Goal: Information Seeking & Learning: Learn about a topic

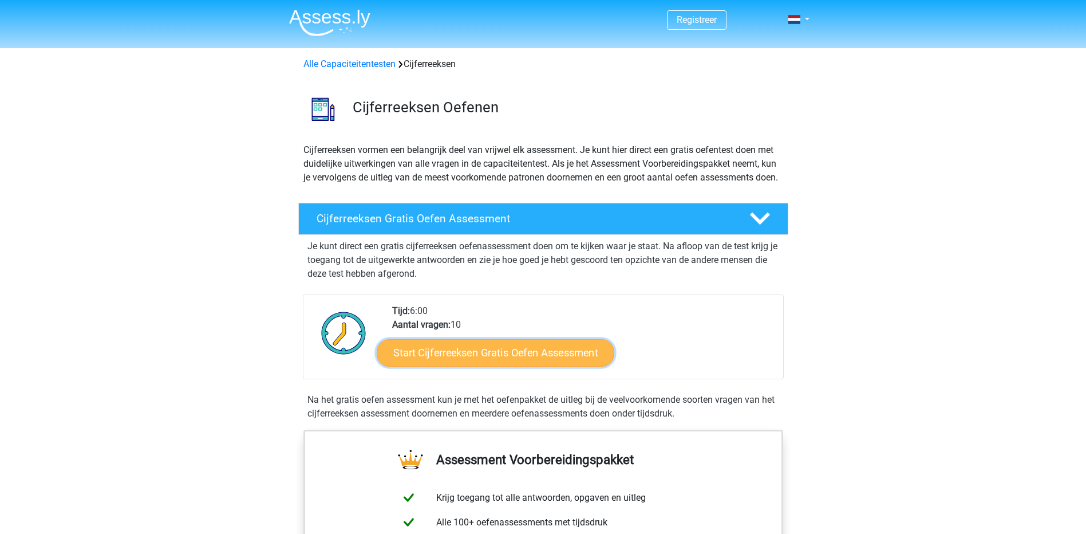
click at [488, 366] on link "Start Cijferreeksen Gratis Oefen Assessment" at bounding box center [496, 351] width 238 height 27
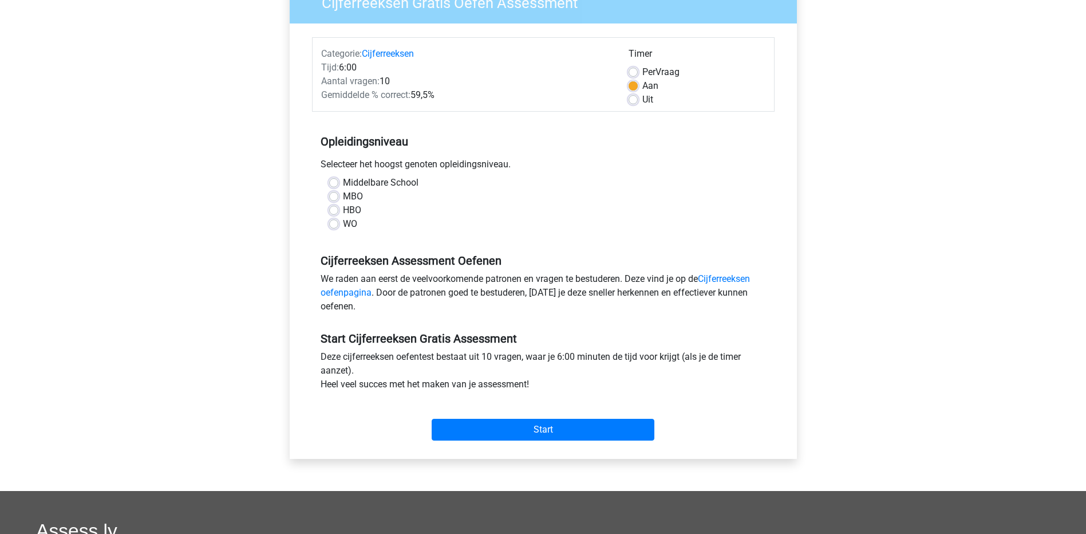
scroll to position [115, 0]
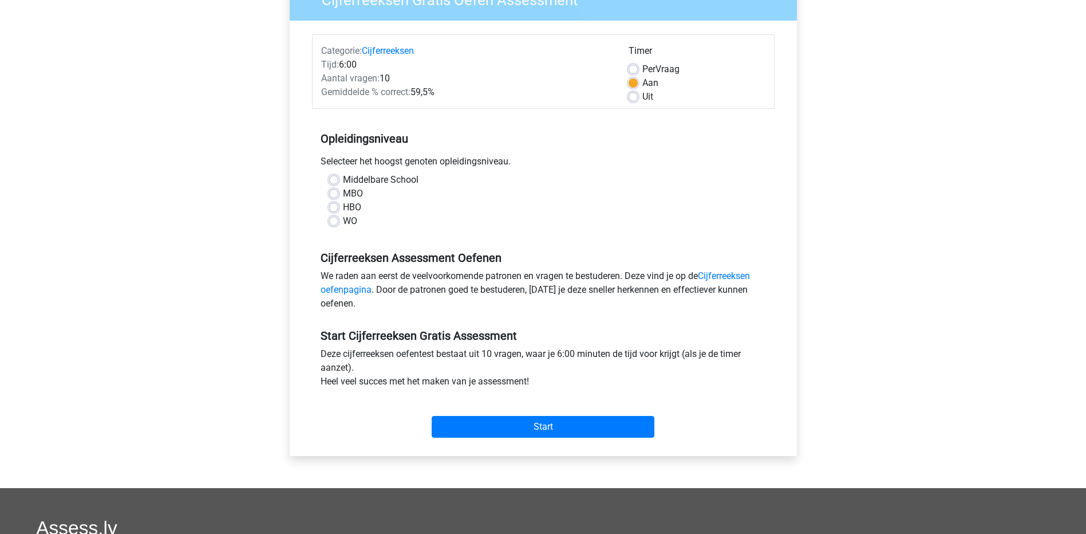
click at [343, 192] on label "MBO" at bounding box center [353, 194] width 20 height 14
click at [335, 192] on input "MBO" at bounding box center [333, 192] width 9 height 11
radio input "true"
click at [501, 422] on input "Start" at bounding box center [543, 427] width 223 height 22
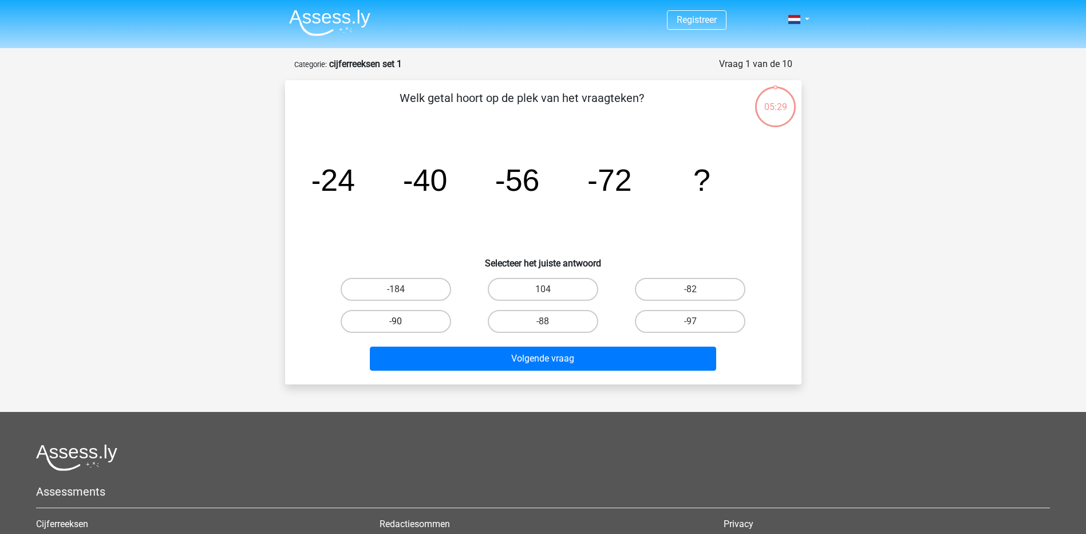
click at [383, 312] on label "-90" at bounding box center [396, 321] width 111 height 23
click at [396, 321] on input "-90" at bounding box center [399, 324] width 7 height 7
radio input "true"
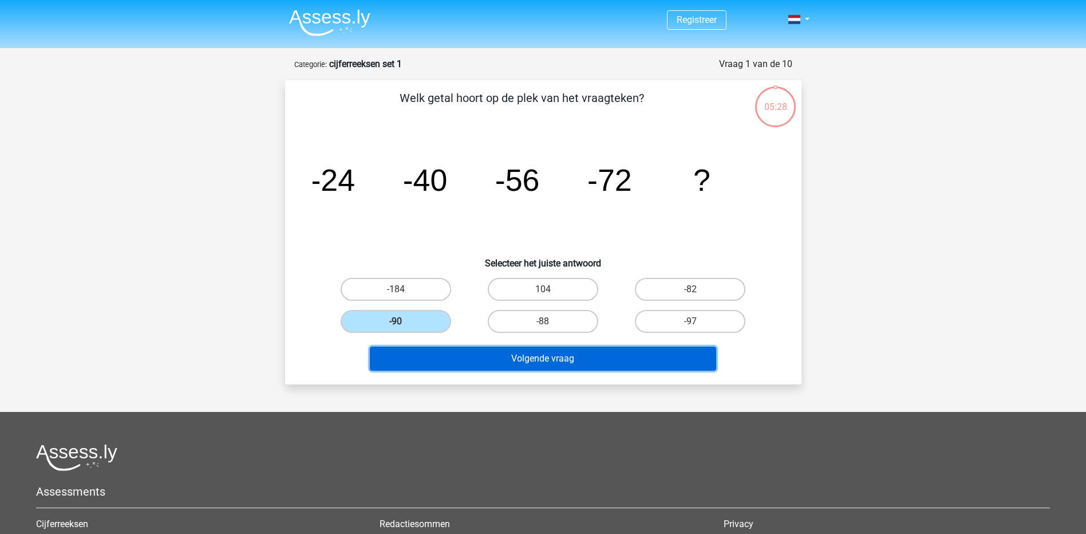
click at [557, 346] on button "Volgende vraag" at bounding box center [543, 358] width 346 height 24
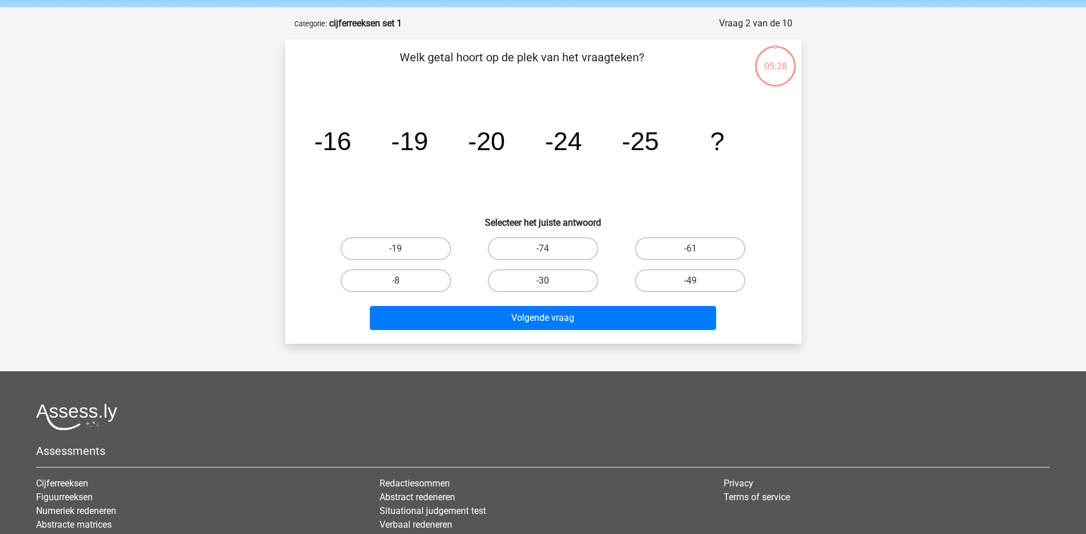
scroll to position [57, 0]
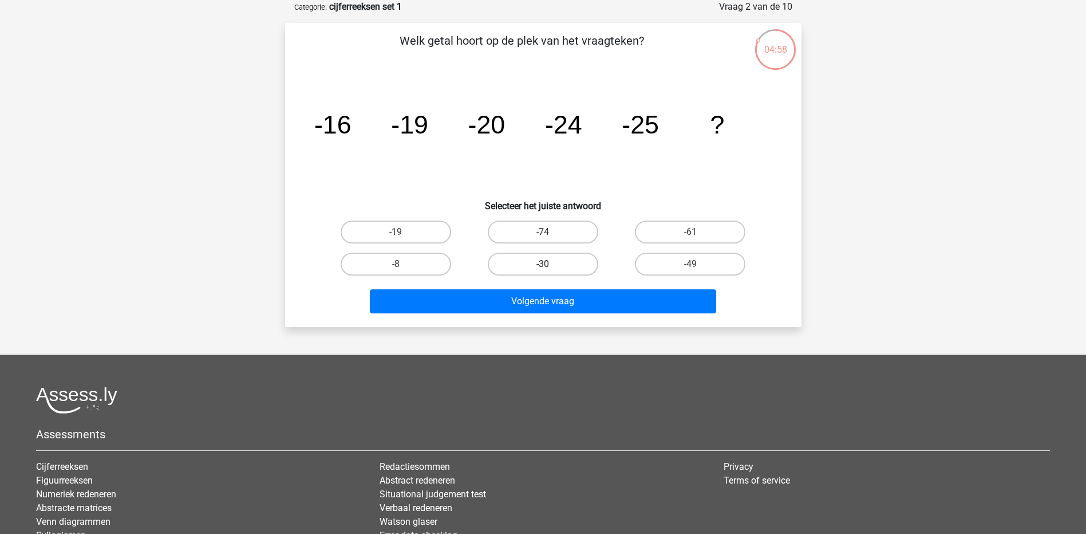
click at [561, 254] on label "-30" at bounding box center [543, 264] width 111 height 23
click at [550, 264] on input "-30" at bounding box center [546, 267] width 7 height 7
radio input "true"
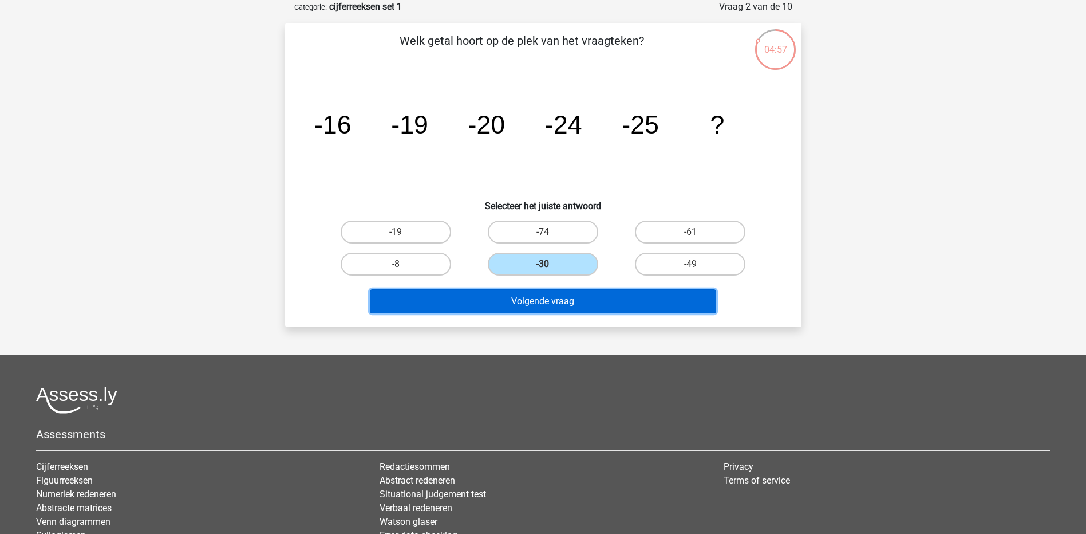
click at [546, 295] on button "Volgende vraag" at bounding box center [543, 301] width 346 height 24
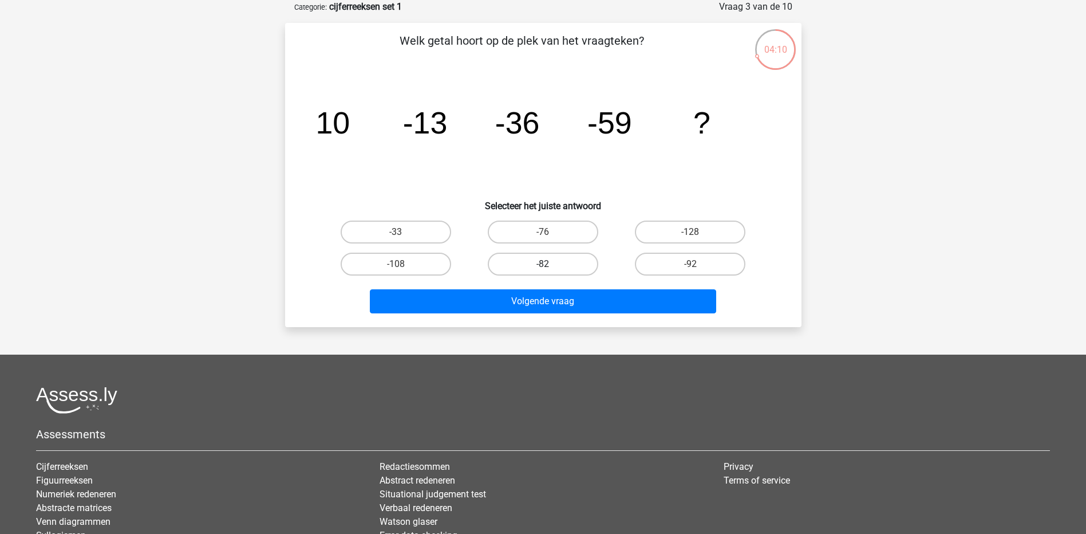
click at [545, 261] on label "-82" at bounding box center [543, 264] width 111 height 23
click at [545, 264] on input "-82" at bounding box center [546, 267] width 7 height 7
radio input "true"
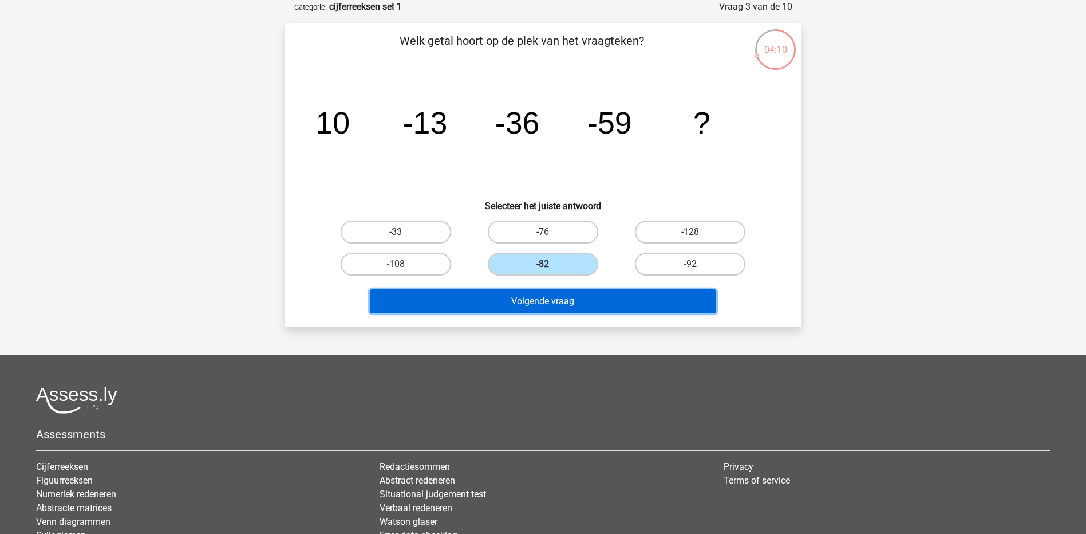
click at [575, 299] on button "Volgende vraag" at bounding box center [543, 301] width 346 height 24
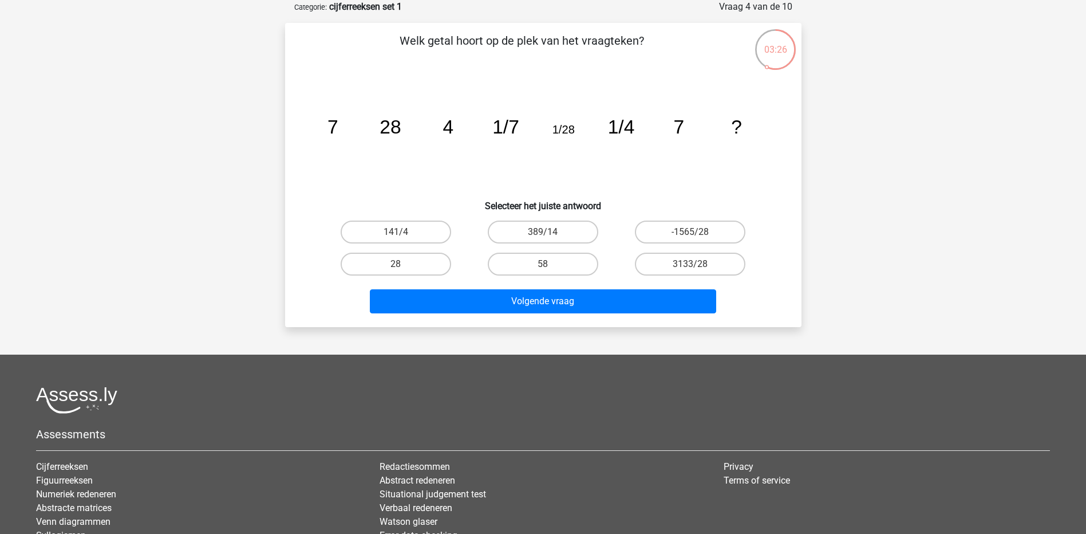
click at [543, 268] on input "58" at bounding box center [546, 267] width 7 height 7
radio input "true"
click at [567, 264] on label "58" at bounding box center [543, 264] width 111 height 23
click at [550, 264] on input "58" at bounding box center [546, 267] width 7 height 7
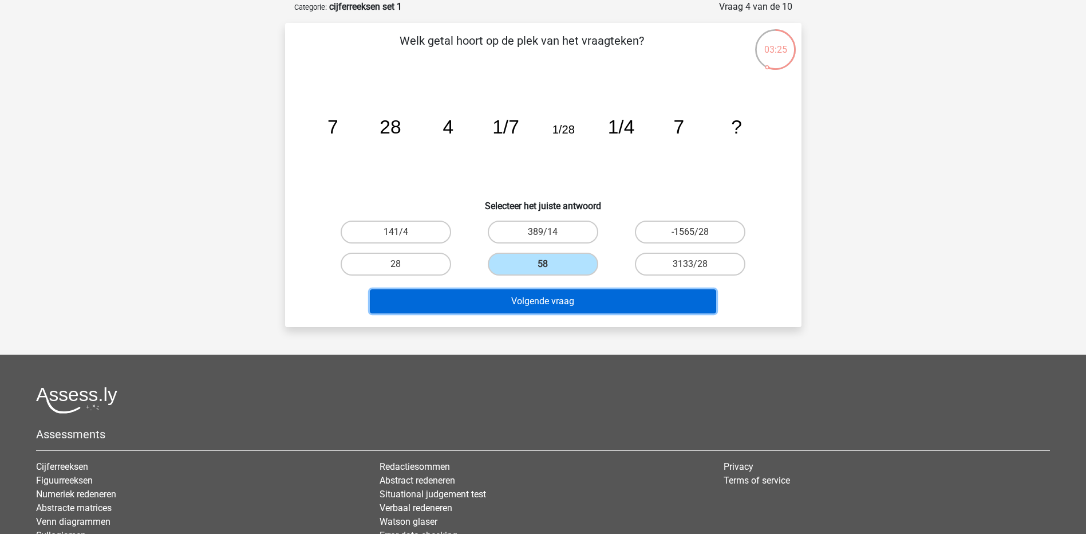
click at [569, 293] on button "Volgende vraag" at bounding box center [543, 301] width 346 height 24
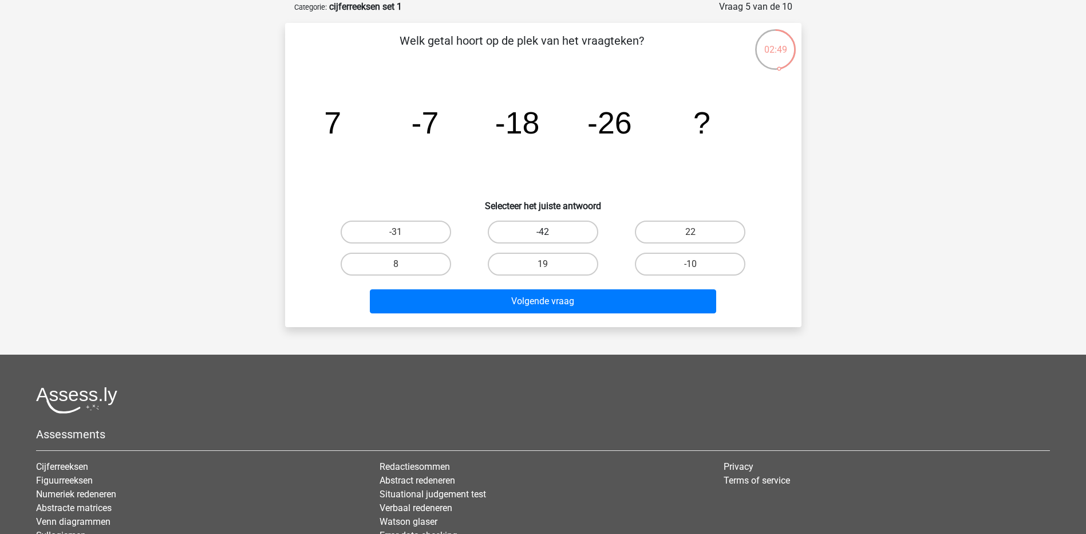
click at [563, 227] on label "-42" at bounding box center [543, 231] width 111 height 23
click at [550, 232] on input "-42" at bounding box center [546, 235] width 7 height 7
radio input "true"
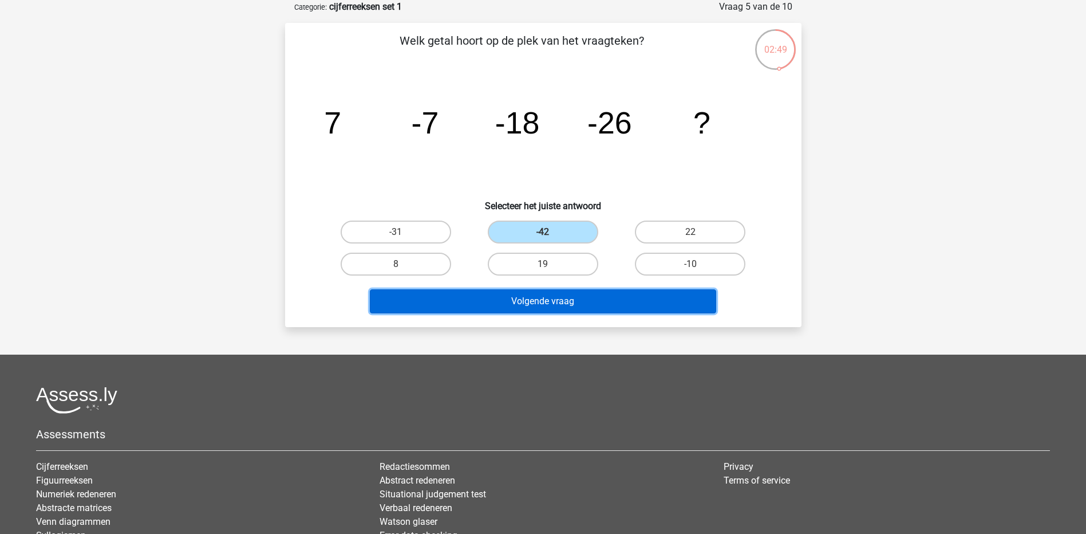
click at [596, 307] on button "Volgende vraag" at bounding box center [543, 301] width 346 height 24
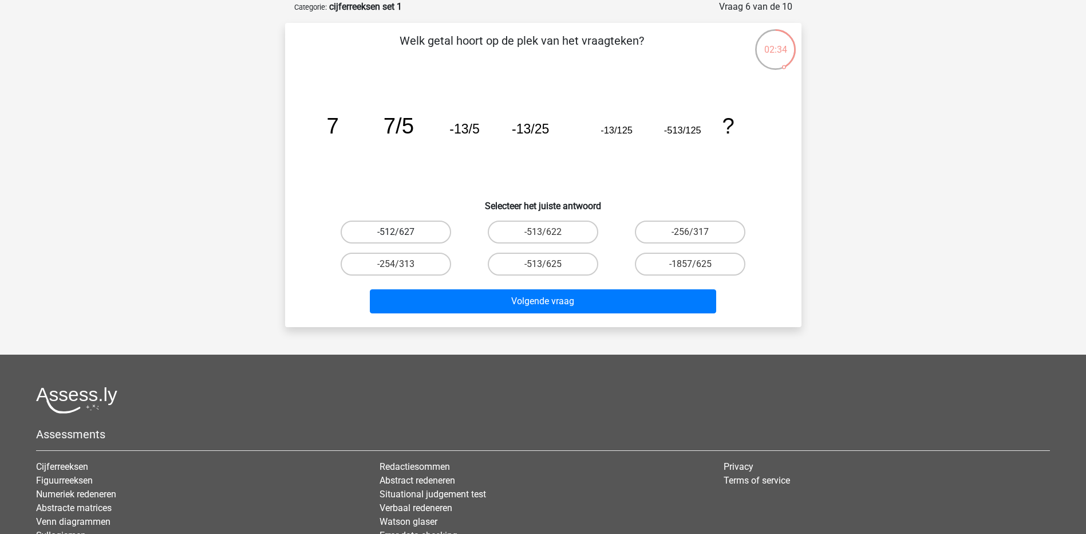
click at [421, 234] on label "-512/627" at bounding box center [396, 231] width 111 height 23
click at [403, 234] on input "-512/627" at bounding box center [399, 235] width 7 height 7
radio input "true"
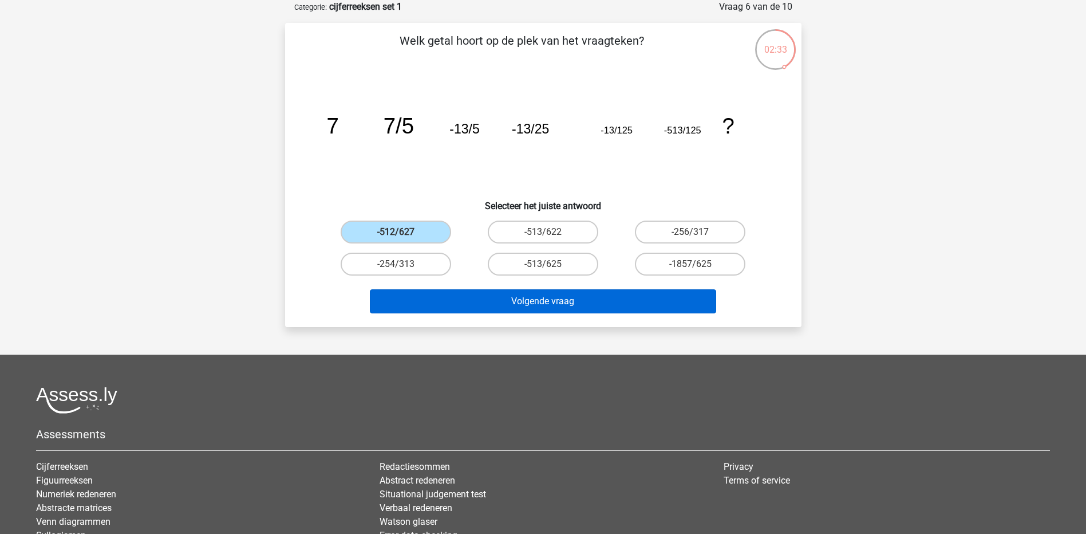
click at [479, 313] on div "Volgende vraag" at bounding box center [543, 303] width 442 height 29
click at [558, 303] on button "Volgende vraag" at bounding box center [543, 301] width 346 height 24
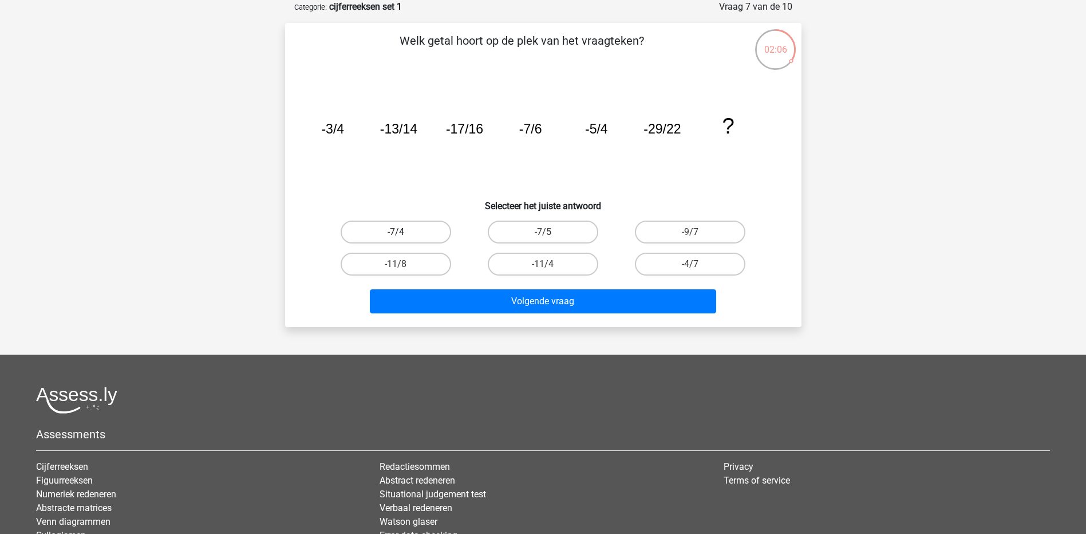
click at [409, 238] on label "-7/4" at bounding box center [396, 231] width 111 height 23
click at [403, 238] on input "-7/4" at bounding box center [399, 235] width 7 height 7
radio input "true"
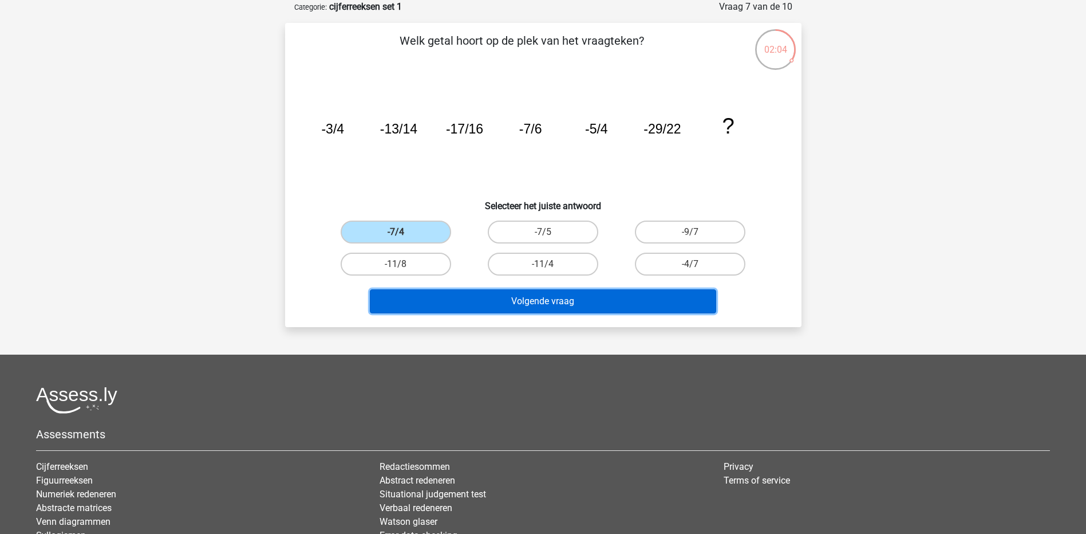
click at [522, 298] on button "Volgende vraag" at bounding box center [543, 301] width 346 height 24
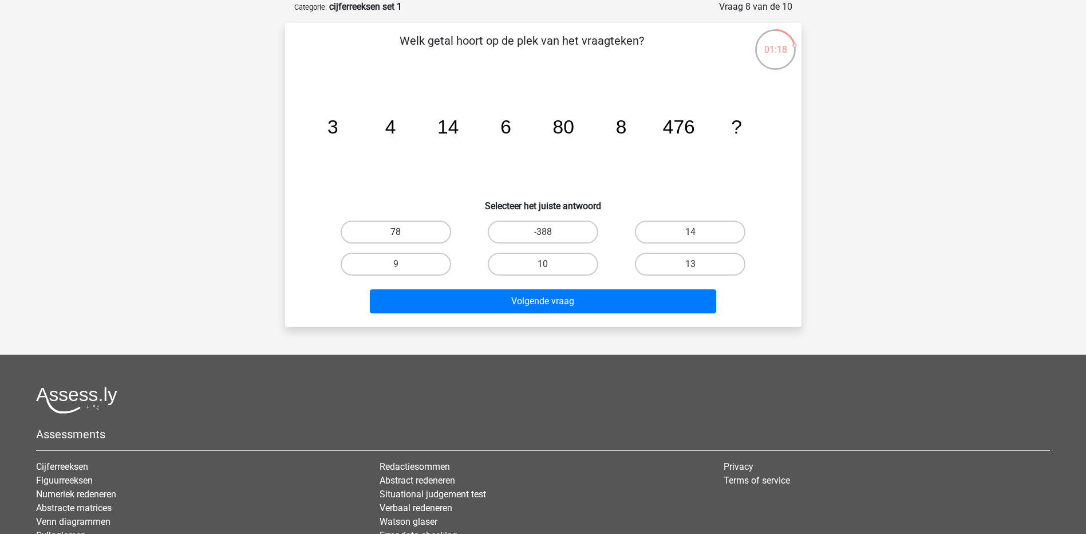
click at [389, 231] on label "78" at bounding box center [396, 231] width 111 height 23
click at [396, 232] on input "78" at bounding box center [399, 235] width 7 height 7
radio input "true"
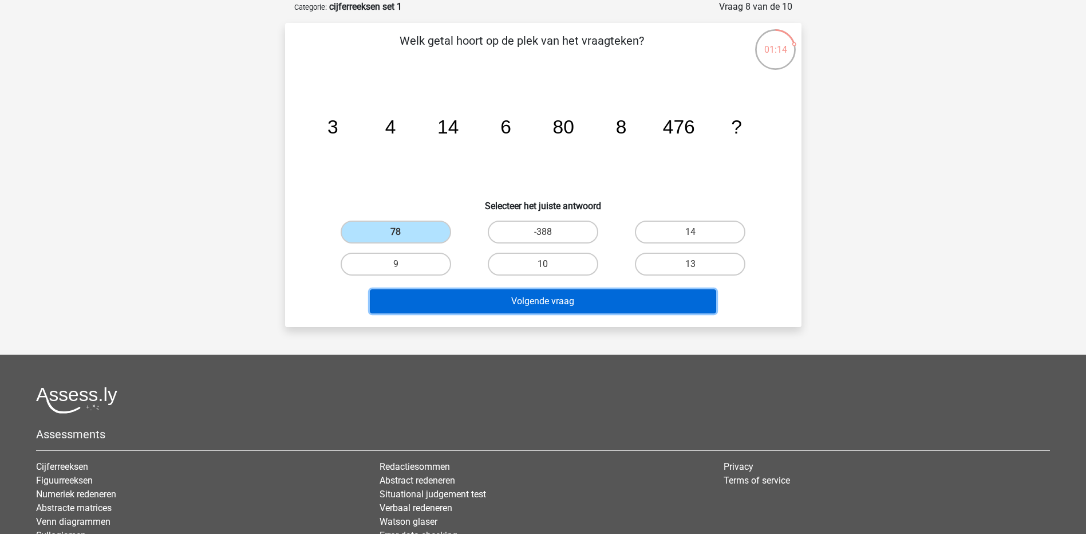
click at [458, 304] on button "Volgende vraag" at bounding box center [543, 301] width 346 height 24
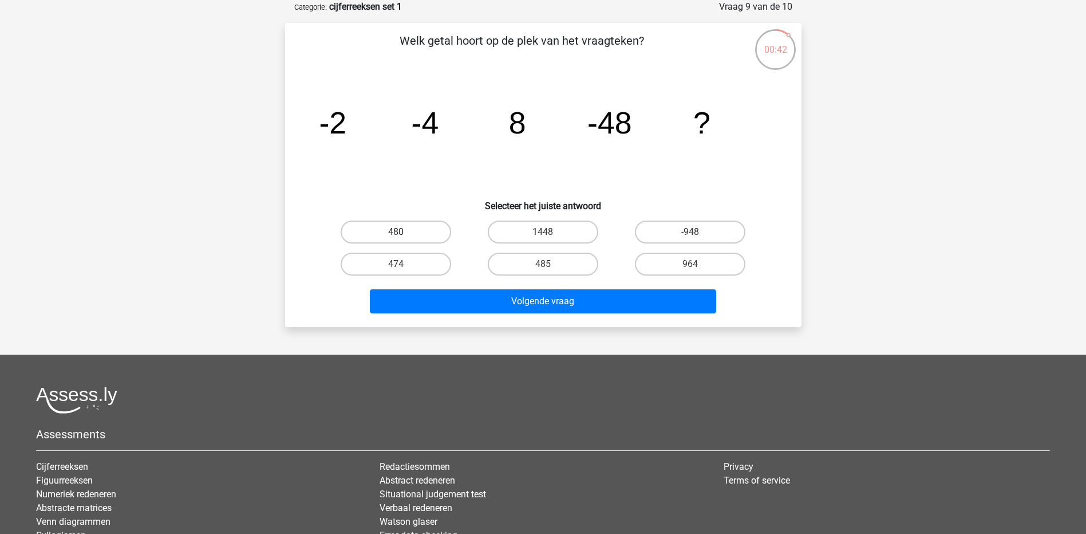
click at [439, 235] on label "480" at bounding box center [396, 231] width 111 height 23
click at [403, 235] on input "480" at bounding box center [399, 235] width 7 height 7
radio input "true"
click at [519, 317] on div "Volgende vraag" at bounding box center [543, 303] width 442 height 29
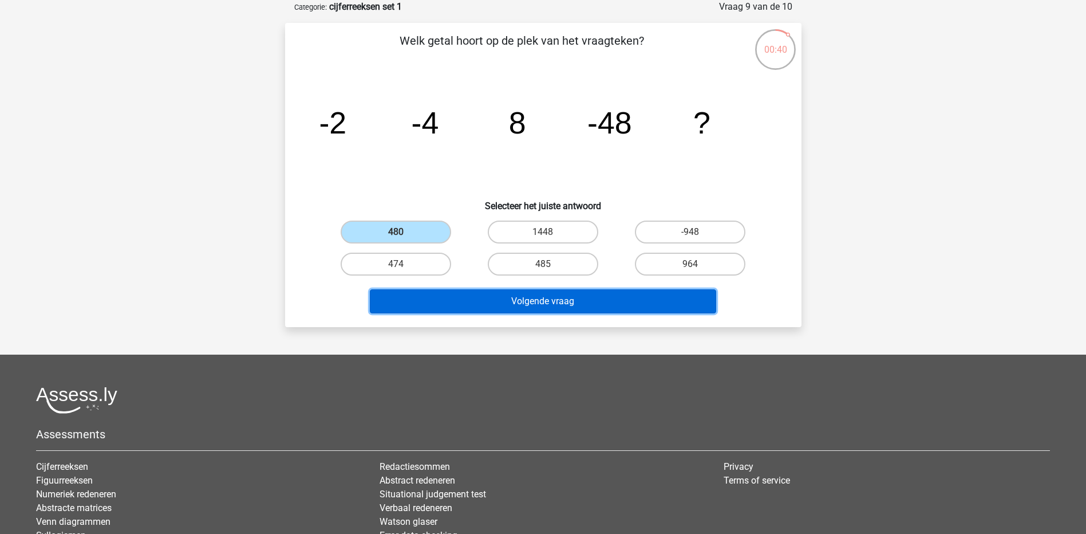
click at [539, 304] on button "Volgende vraag" at bounding box center [543, 301] width 346 height 24
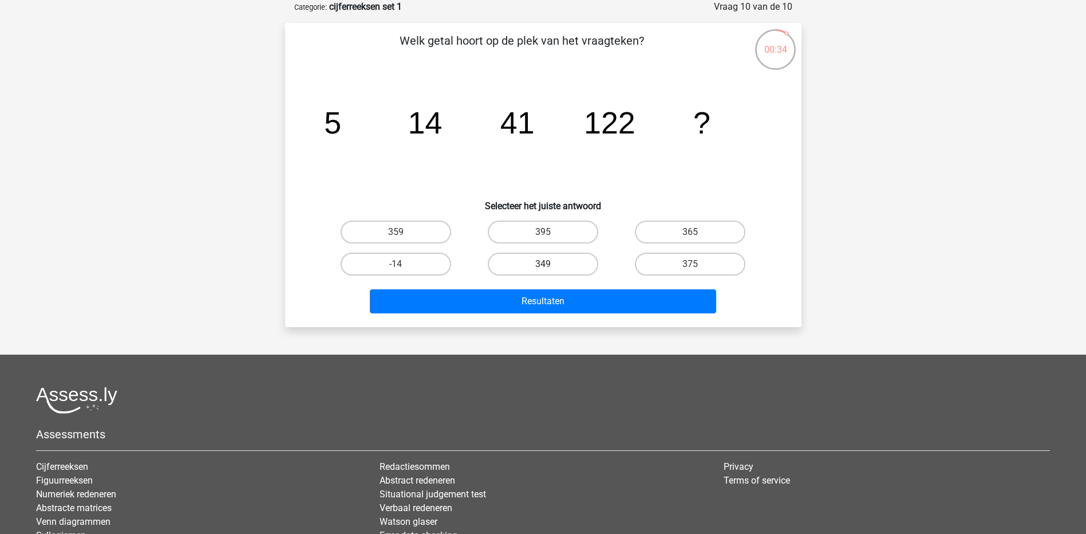
click at [557, 256] on label "349" at bounding box center [543, 264] width 111 height 23
click at [550, 264] on input "349" at bounding box center [546, 267] width 7 height 7
radio input "true"
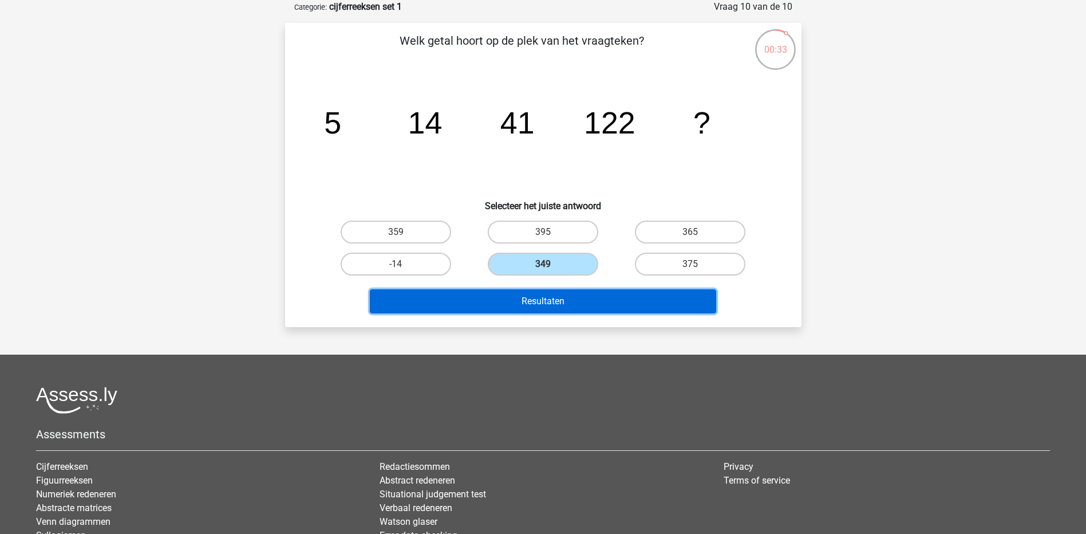
click at [573, 305] on button "Resultaten" at bounding box center [543, 301] width 346 height 24
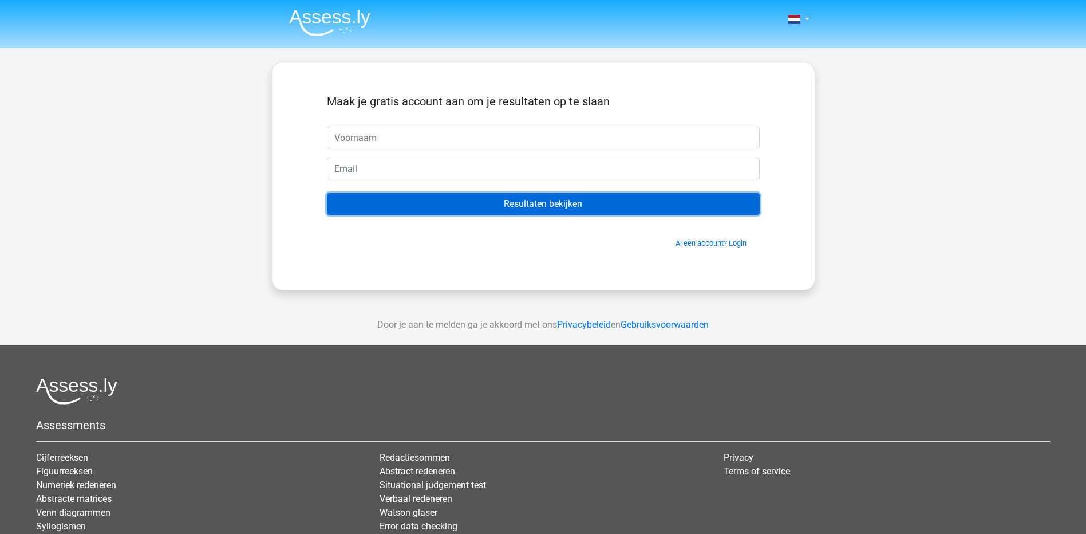
click at [559, 206] on input "Resultaten bekijken" at bounding box center [543, 204] width 433 height 22
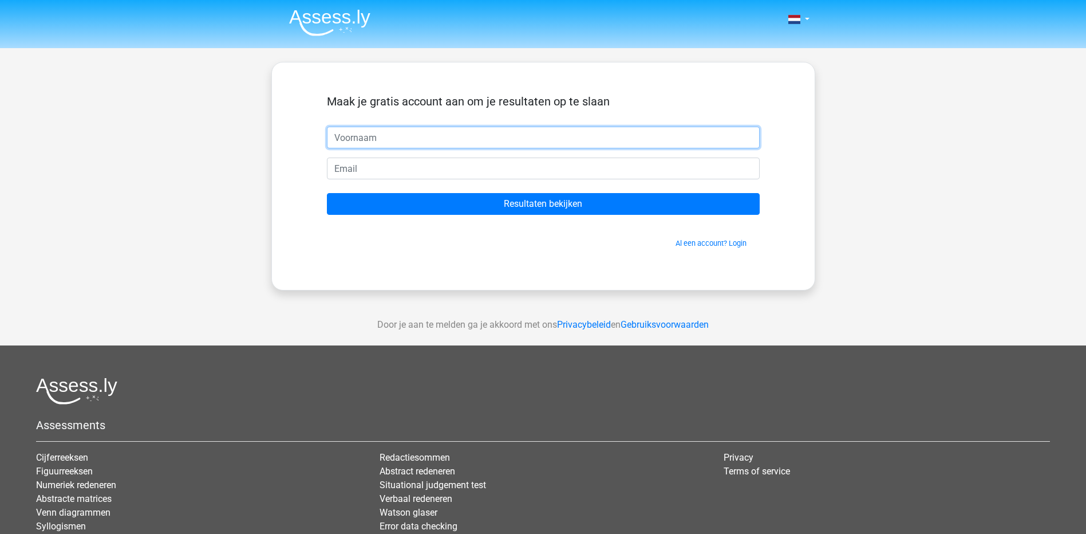
click at [389, 141] on input "text" at bounding box center [543, 138] width 433 height 22
type input "angelique"
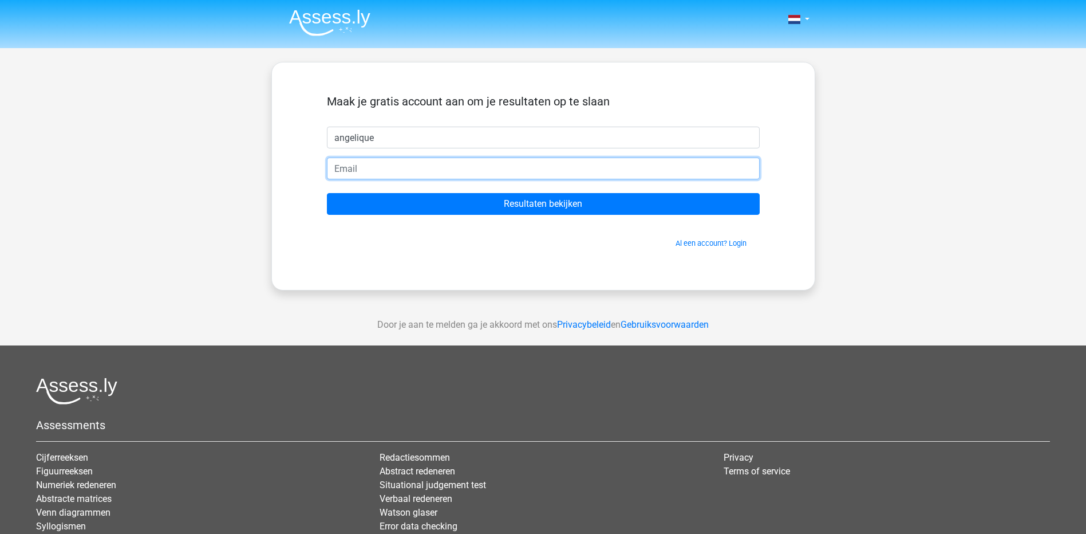
click at [392, 161] on input "email" at bounding box center [543, 168] width 433 height 22
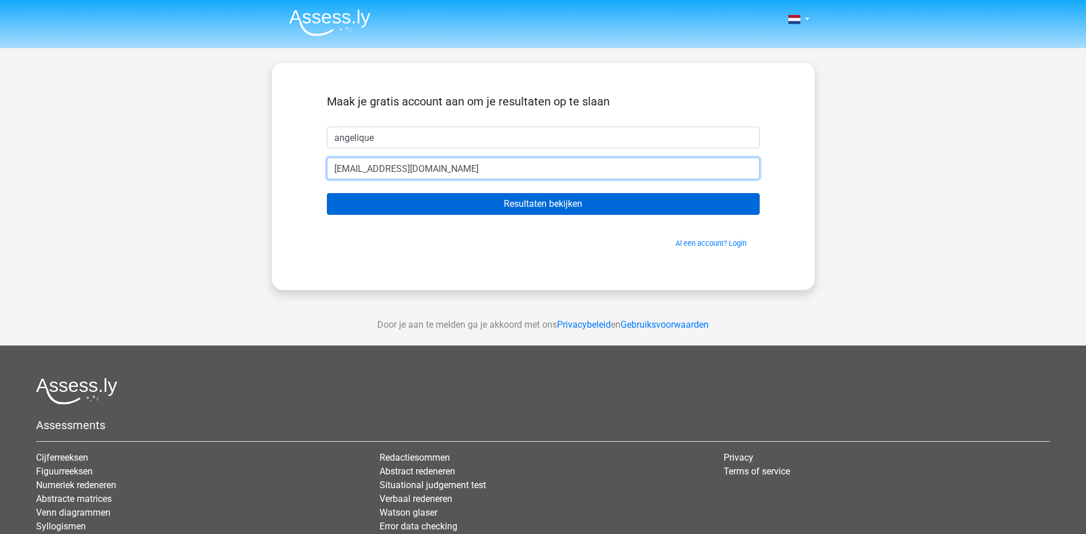
type input "a.vd.rijt@dtv.minvenj.nl"
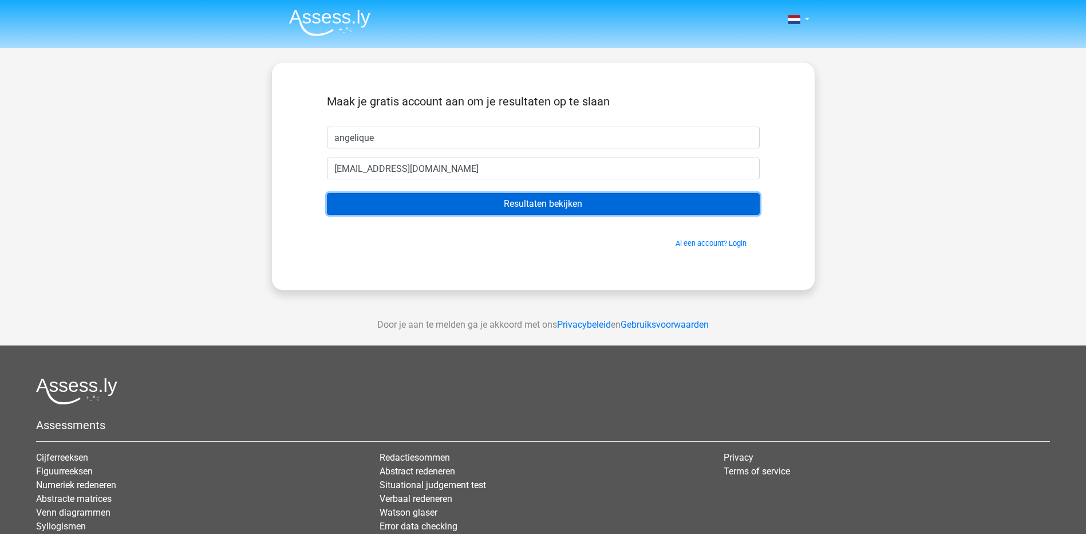
click at [575, 206] on input "Resultaten bekijken" at bounding box center [543, 204] width 433 height 22
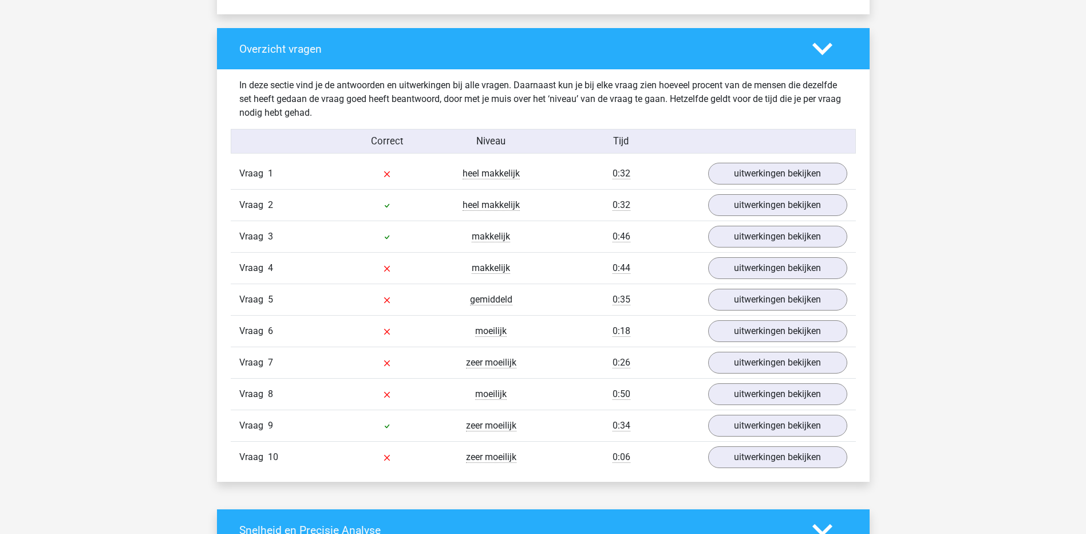
scroll to position [859, 0]
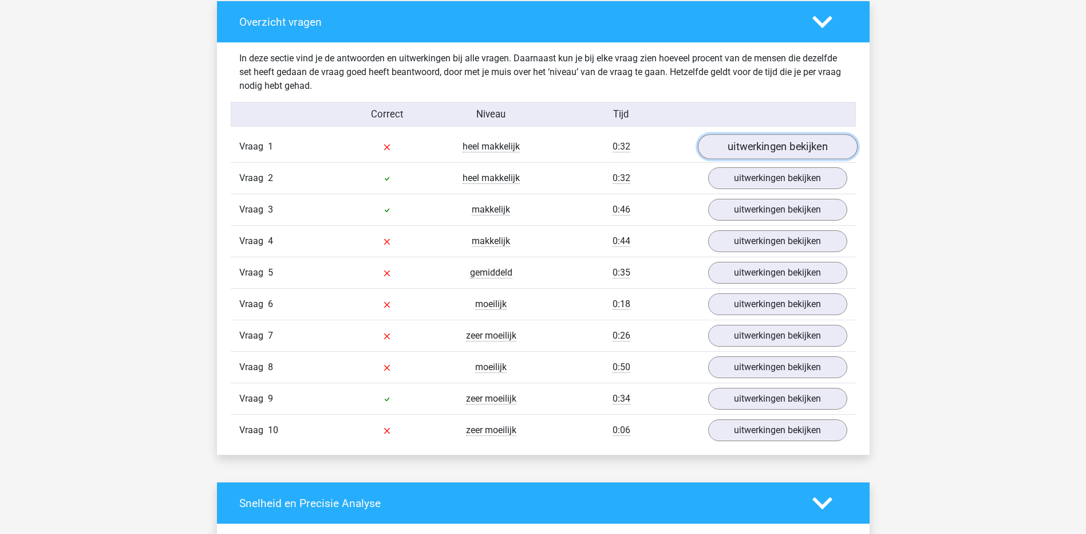
click at [784, 144] on link "uitwerkingen bekijken" at bounding box center [777, 147] width 160 height 25
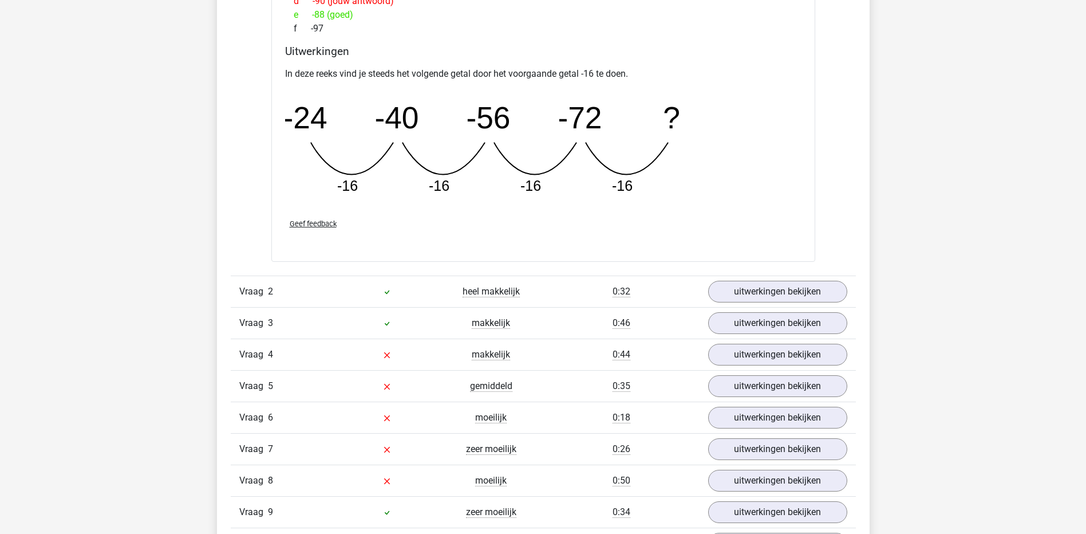
scroll to position [1260, 0]
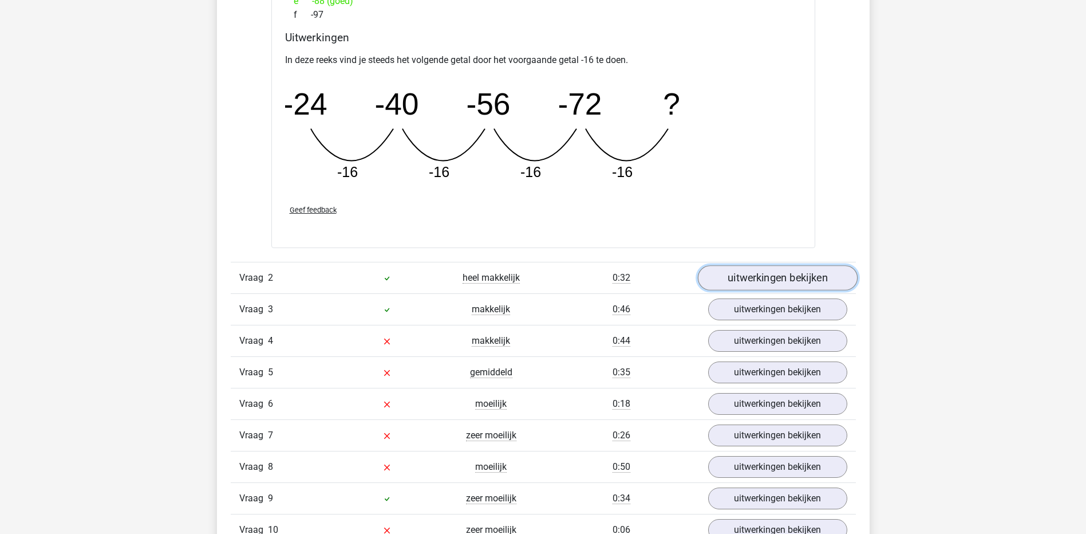
click at [776, 280] on link "uitwerkingen bekijken" at bounding box center [777, 277] width 160 height 25
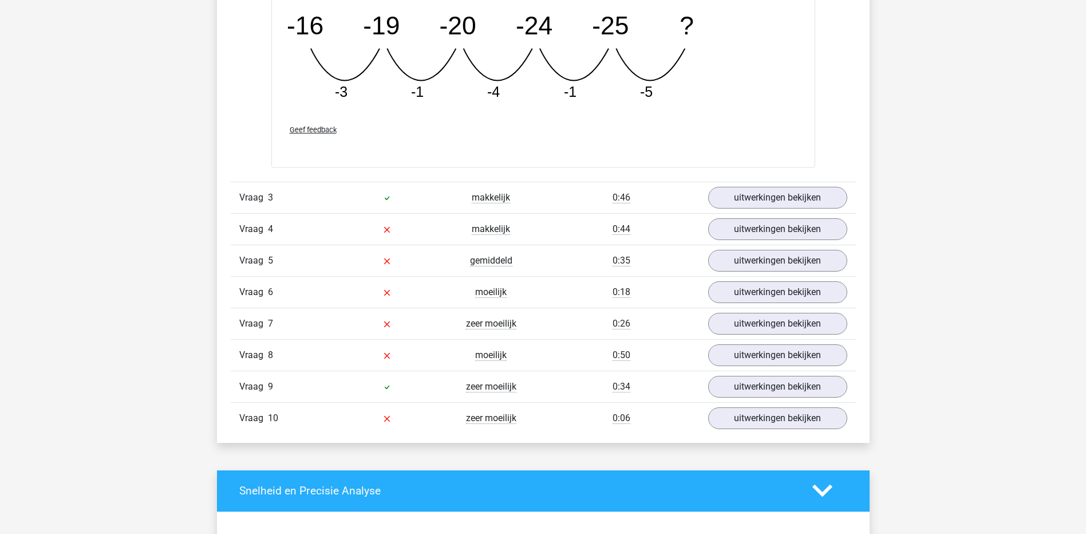
scroll to position [1947, 0]
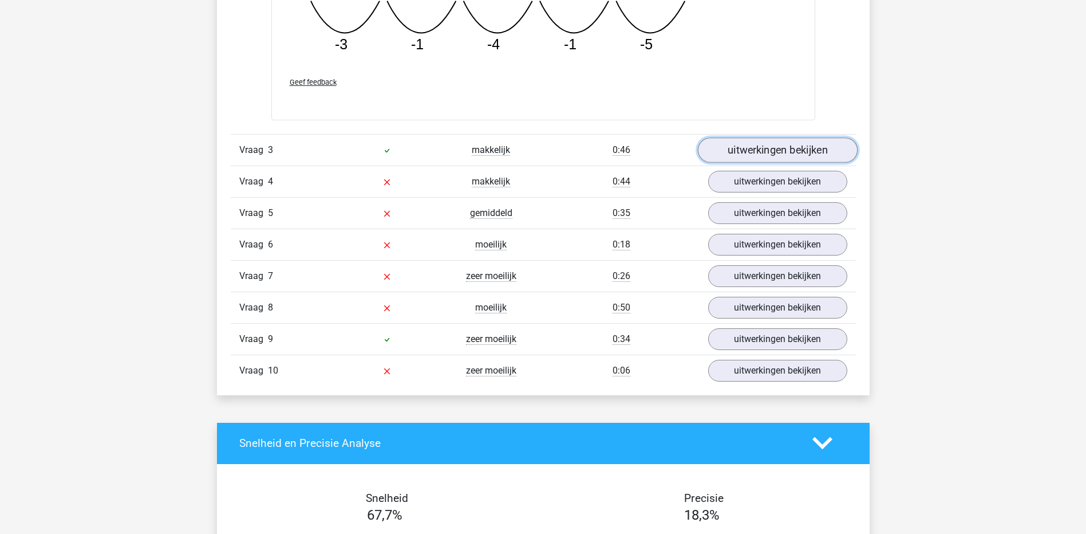
click at [792, 150] on link "uitwerkingen bekijken" at bounding box center [777, 149] width 160 height 25
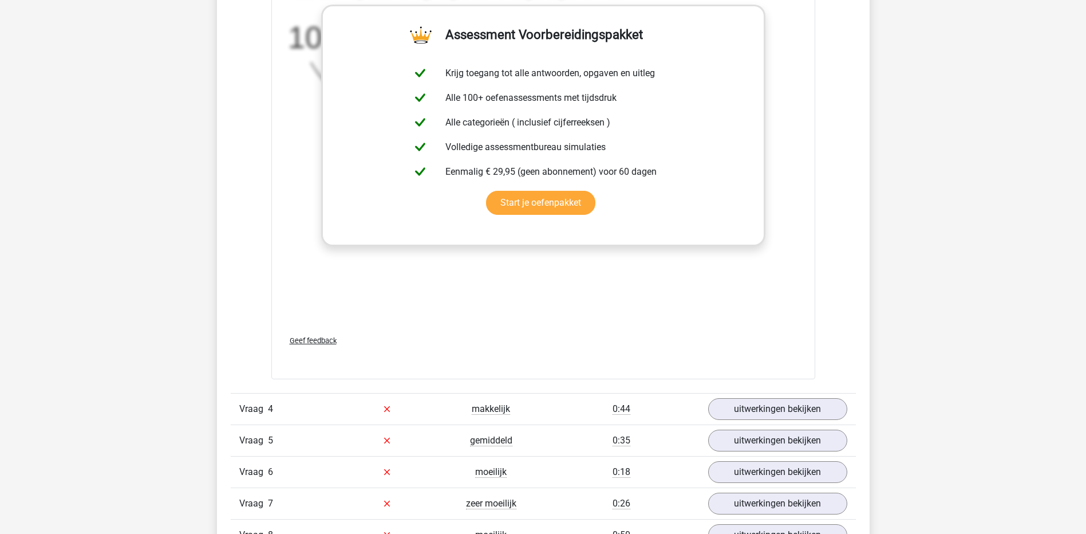
scroll to position [2462, 0]
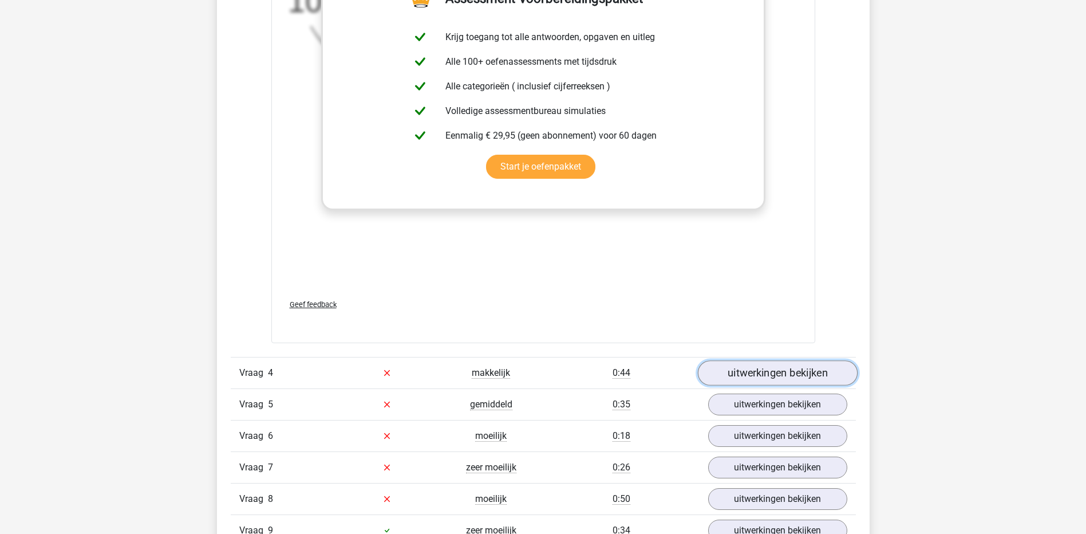
click at [779, 364] on link "uitwerkingen bekijken" at bounding box center [777, 372] width 160 height 25
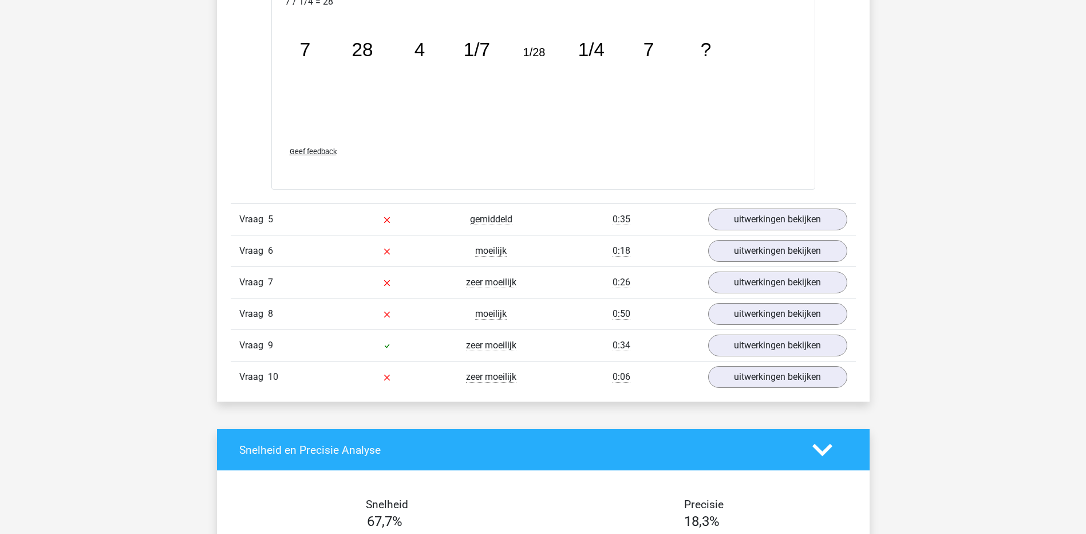
scroll to position [3264, 0]
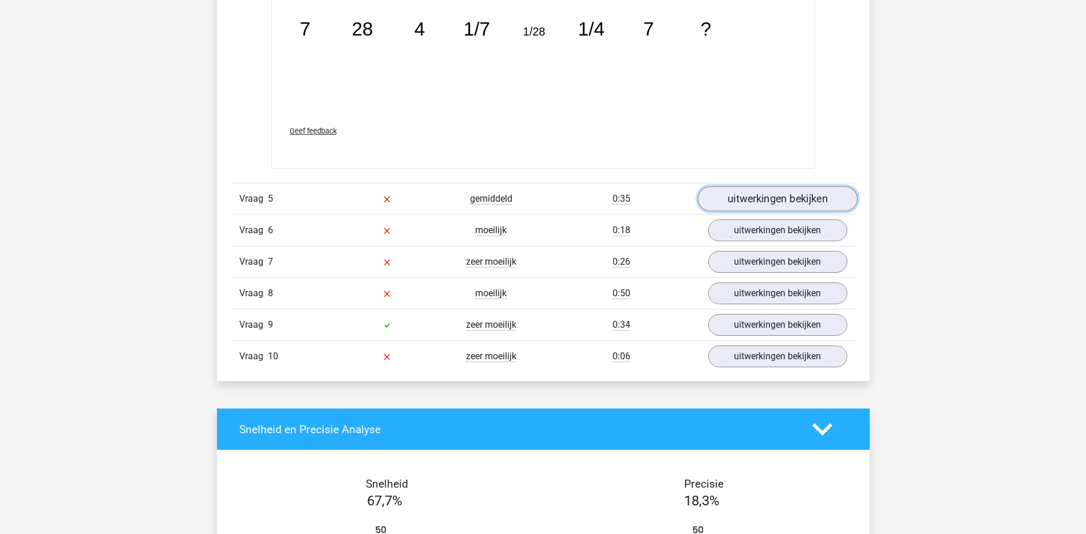
click at [751, 195] on link "uitwerkingen bekijken" at bounding box center [777, 198] width 160 height 25
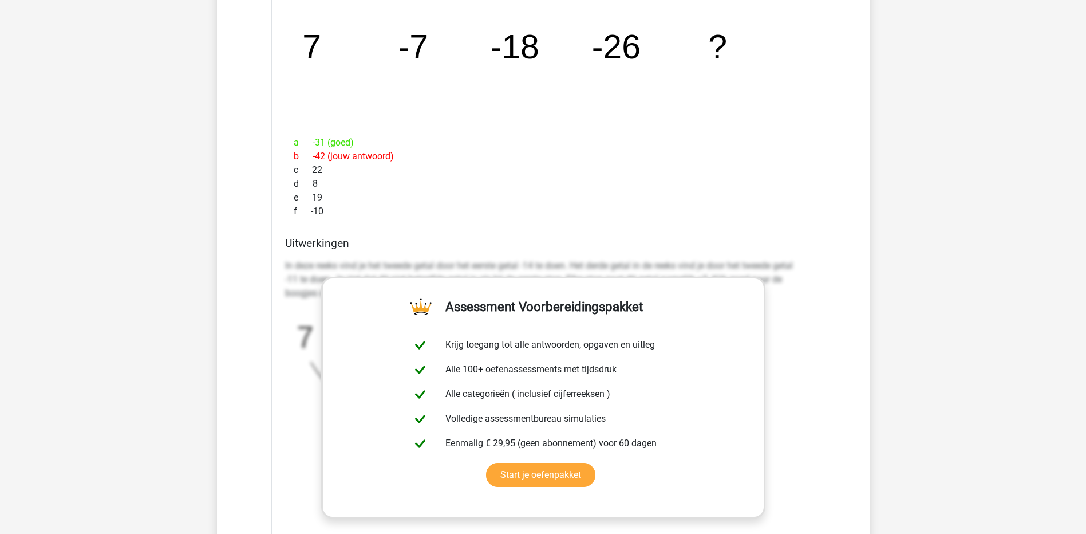
scroll to position [3550, 0]
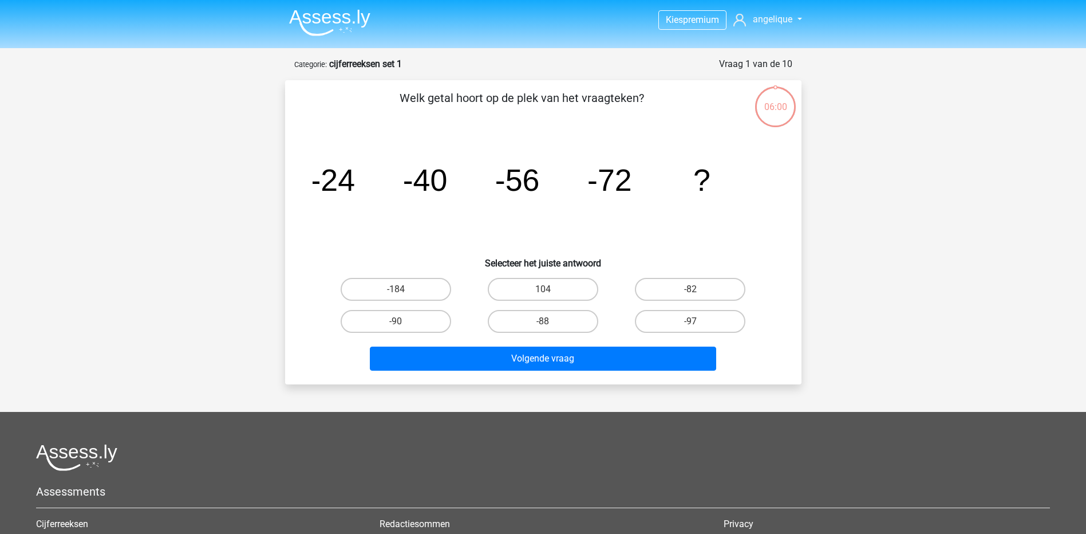
scroll to position [57, 0]
